Goal: Task Accomplishment & Management: Use online tool/utility

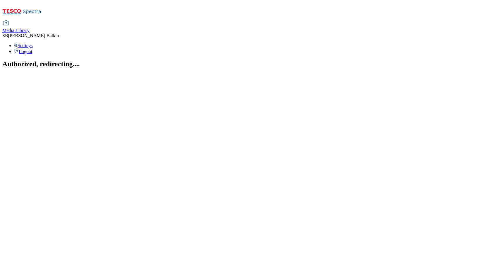
click at [30, 21] on link "Media Library" at bounding box center [15, 27] width 27 height 12
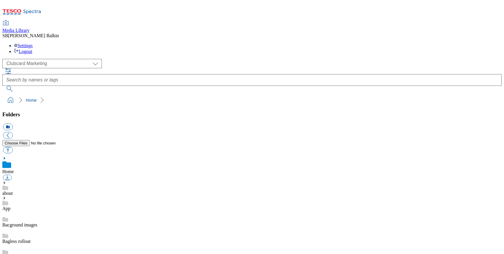
scroll to position [0, 0]
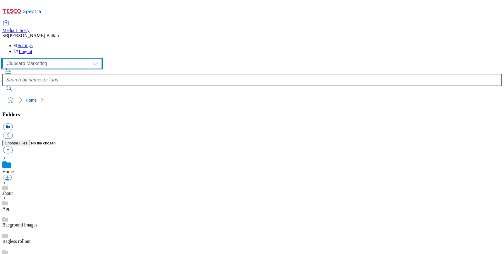
click at [43, 59] on select "Clubcard Marketing Dotcom UK FnF Stores GHS Marketing [GEOGRAPHIC_DATA] GHS Pro…" at bounding box center [51, 63] width 99 height 9
select select "flare-ghs-mktg"
click at [4, 59] on select "Clubcard Marketing Dotcom UK FnF Stores GHS Marketing [GEOGRAPHIC_DATA] GHS Pro…" at bounding box center [51, 63] width 99 height 9
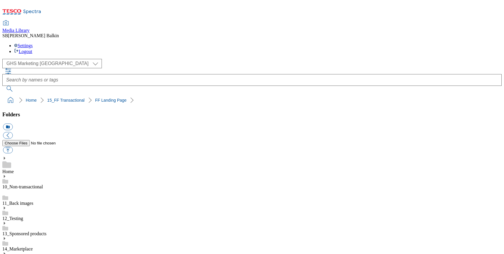
click at [13, 123] on button "icon_new_folder" at bounding box center [8, 126] width 10 height 7
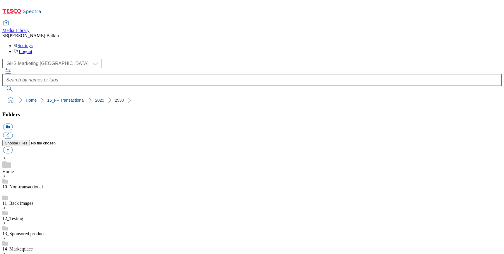
type input "Capsule Update"
click at [13, 123] on button "icon_new_folder" at bounding box center [8, 126] width 10 height 7
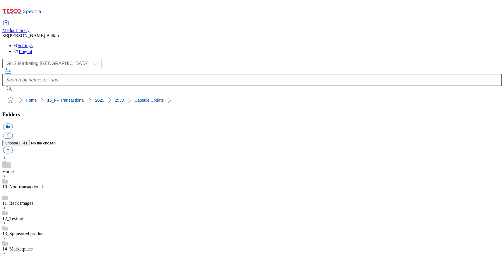
type input "Latest"
click at [13, 123] on button "icon_new_folder" at bounding box center [8, 126] width 10 height 7
type input "BL"
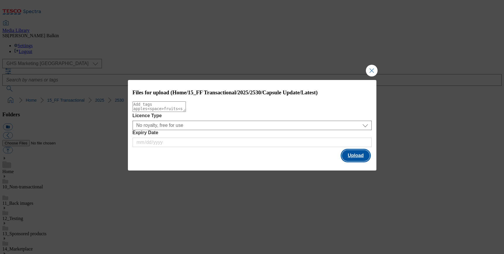
click at [353, 157] on button "Upload" at bounding box center [356, 155] width 28 height 11
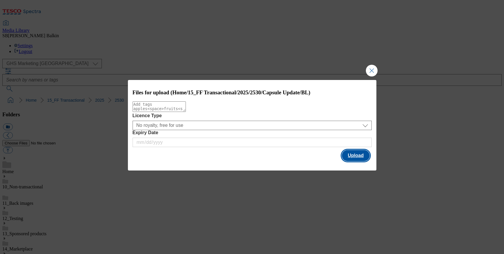
click at [356, 159] on button "Upload" at bounding box center [356, 155] width 28 height 11
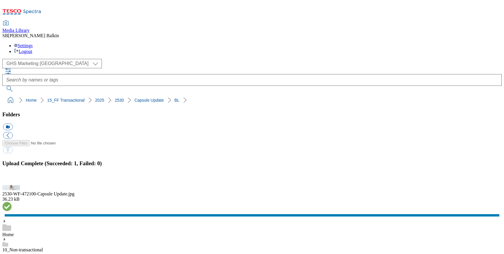
drag, startPoint x: 2, startPoint y: 55, endPoint x: 164, endPoint y: 55, distance: 162.1
click at [164, 95] on nav "Home 15_FF Transactional 2025 2530 Capsule Update Latest" at bounding box center [251, 100] width 499 height 11
copy ol "Home 15_FF Transactional 2025 2530 Capsule Update Latest"
